Goal: Task Accomplishment & Management: Use online tool/utility

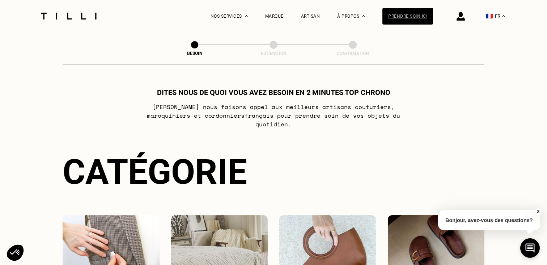
click at [414, 18] on div "Prendre soin ici" at bounding box center [407, 16] width 51 height 17
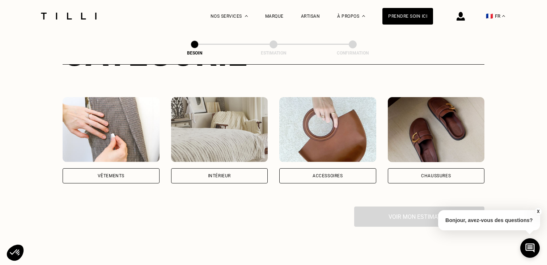
scroll to position [49, 0]
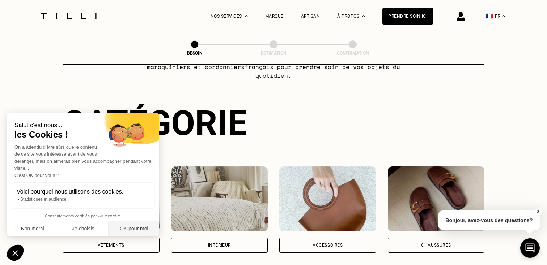
click at [132, 226] on button "OK pour moi" at bounding box center [133, 229] width 51 height 15
checkbox input "true"
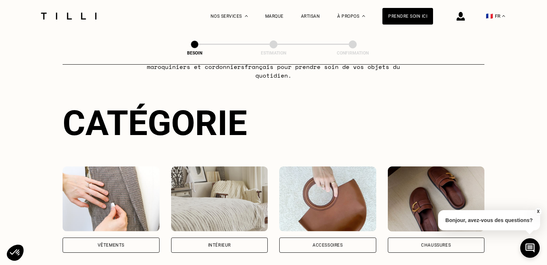
click at [121, 243] on div "Vêtements" at bounding box center [111, 245] width 27 height 4
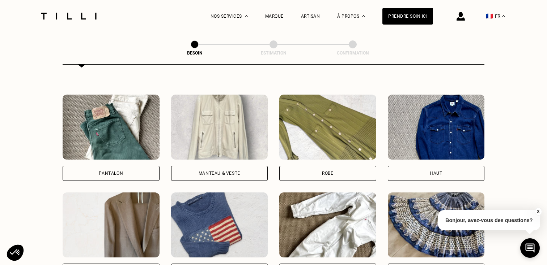
scroll to position [319, 0]
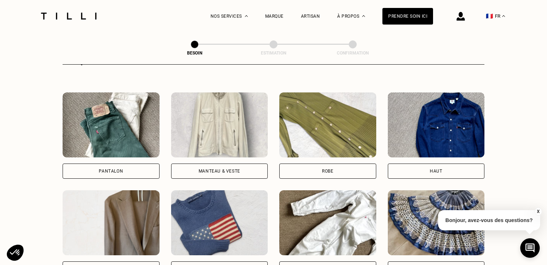
click at [132, 164] on div "Pantalon" at bounding box center [111, 171] width 97 height 15
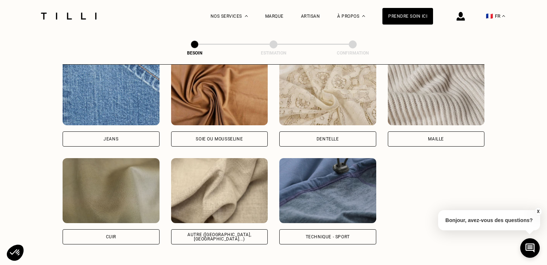
scroll to position [767, 0]
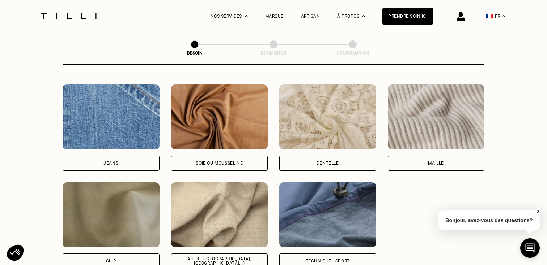
click at [123, 157] on div "Jeans" at bounding box center [111, 163] width 97 height 15
select select "FR"
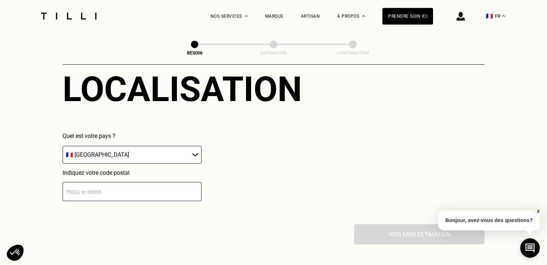
scroll to position [1014, 0]
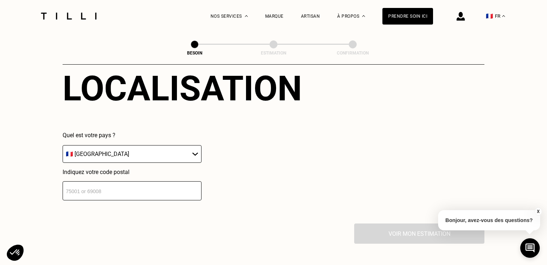
click at [125, 182] on input "number" at bounding box center [132, 191] width 139 height 19
type input "75004"
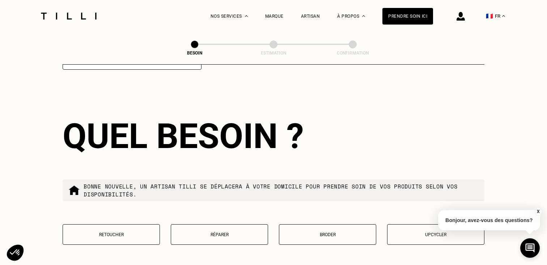
scroll to position [1183, 0]
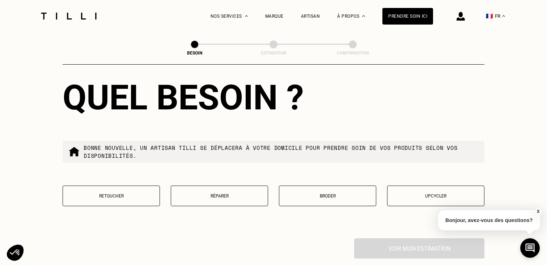
click at [128, 186] on button "Retoucher" at bounding box center [111, 196] width 97 height 21
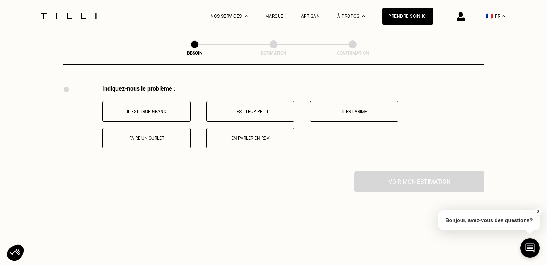
scroll to position [1348, 0]
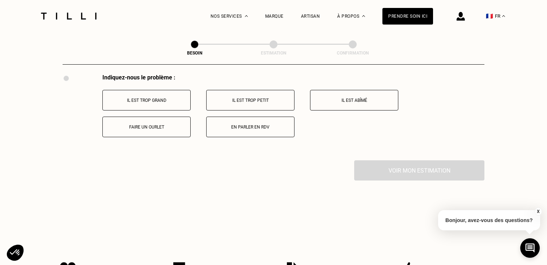
click at [170, 125] on p "Faire un ourlet" at bounding box center [146, 127] width 80 height 5
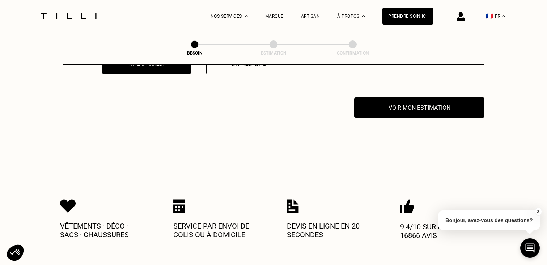
scroll to position [1420, 0]
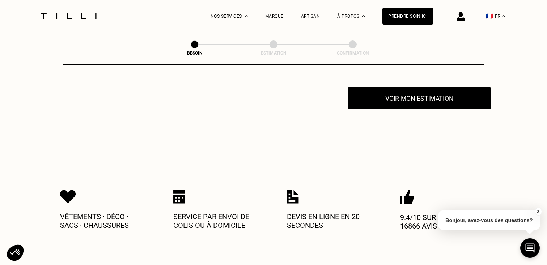
click at [391, 88] on button "Voir mon estimation" at bounding box center [419, 98] width 143 height 22
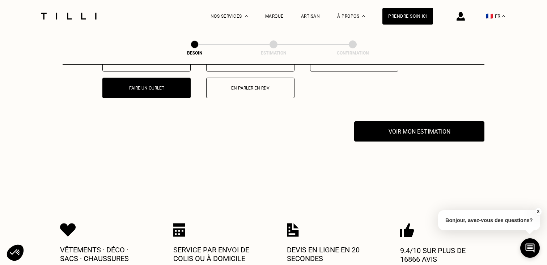
scroll to position [1308, 0]
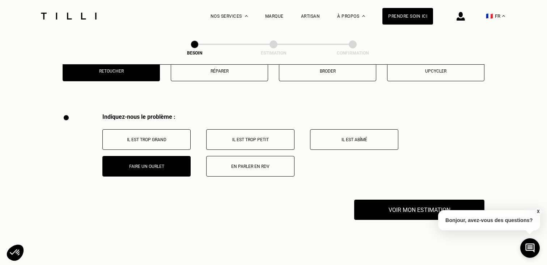
click at [171, 129] on button "Il est trop grand" at bounding box center [146, 139] width 88 height 21
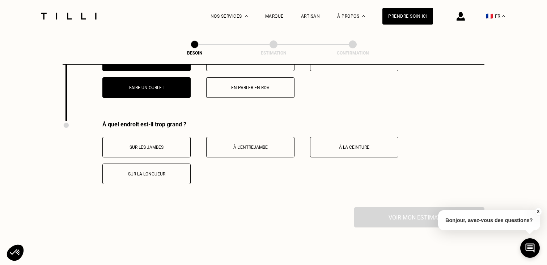
scroll to position [1420, 0]
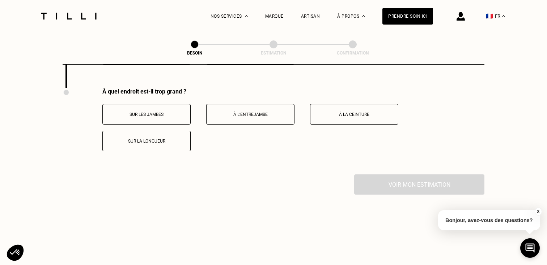
click at [346, 112] on p "À la ceinture" at bounding box center [354, 114] width 80 height 5
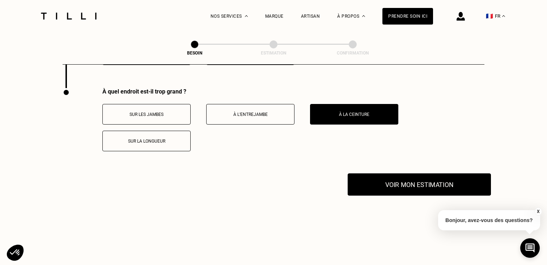
click at [392, 186] on button "Voir mon estimation" at bounding box center [419, 185] width 143 height 22
